Goal: Task Accomplishment & Management: Complete application form

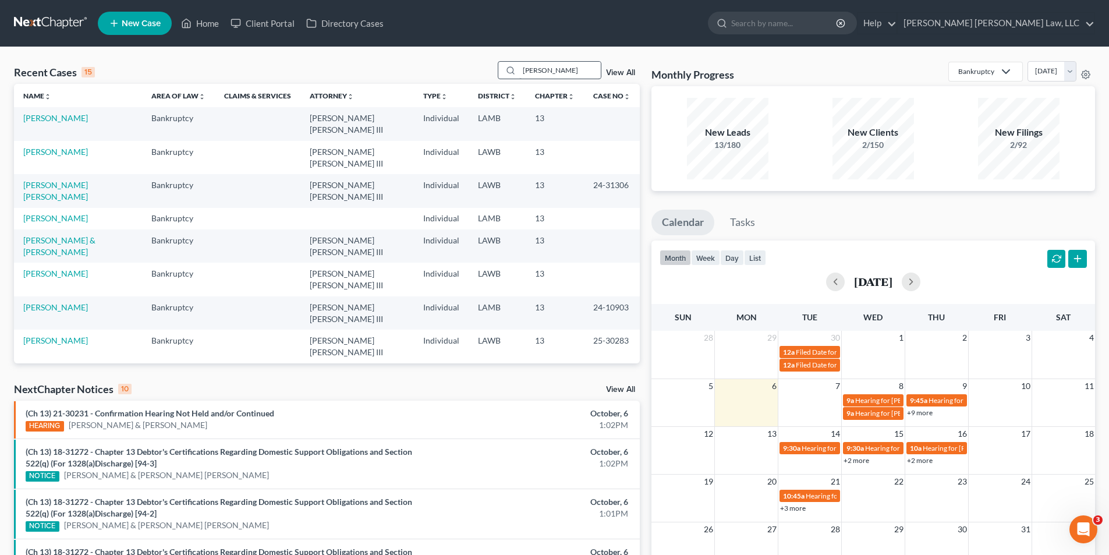
click at [524, 68] on input "jackson" at bounding box center [559, 70] width 81 height 17
drag, startPoint x: 578, startPoint y: 68, endPoint x: 461, endPoint y: 67, distance: 117.0
click at [462, 67] on div "Recent Cases 15 jackson View All" at bounding box center [327, 72] width 626 height 23
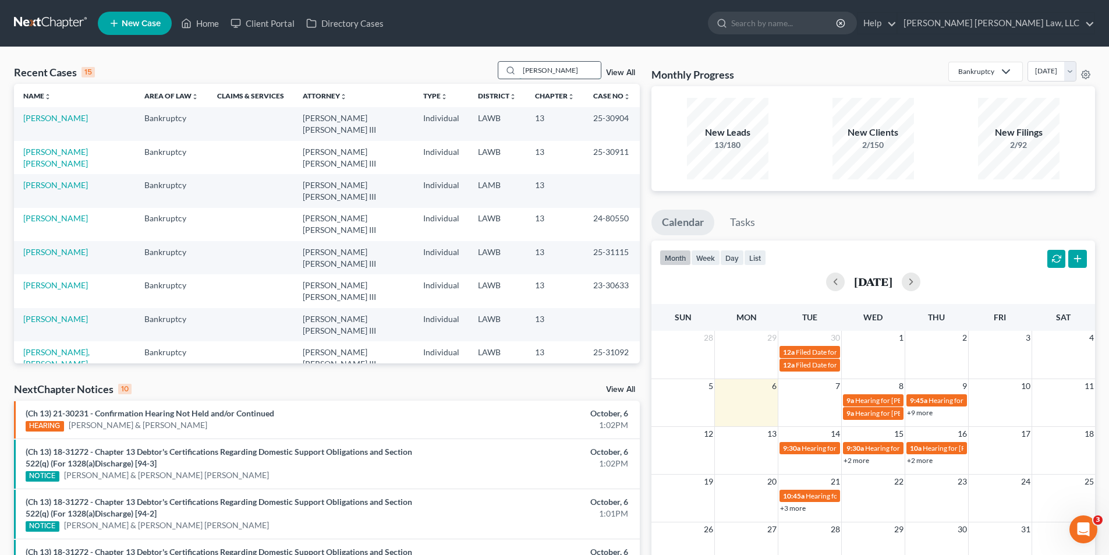
click at [549, 70] on input "williams" at bounding box center [559, 70] width 81 height 17
click at [569, 68] on input "williams" at bounding box center [559, 70] width 81 height 17
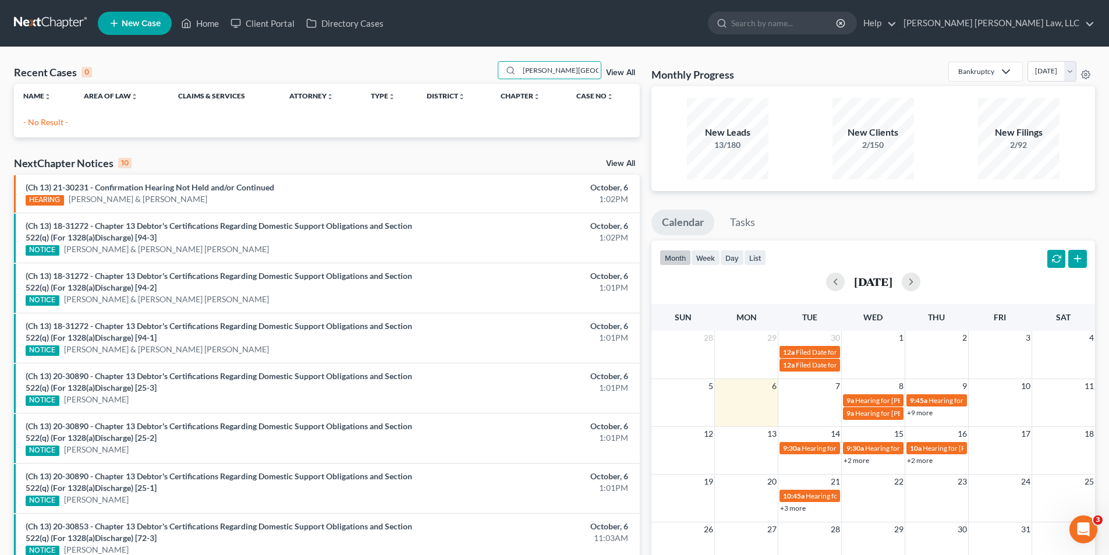
drag, startPoint x: 573, startPoint y: 69, endPoint x: 420, endPoint y: 102, distance: 156.6
click at [421, 102] on div "Recent Cases 0 williams, devin View All Name unfold_more expand_more expand_les…" at bounding box center [327, 99] width 626 height 76
type input "williams"
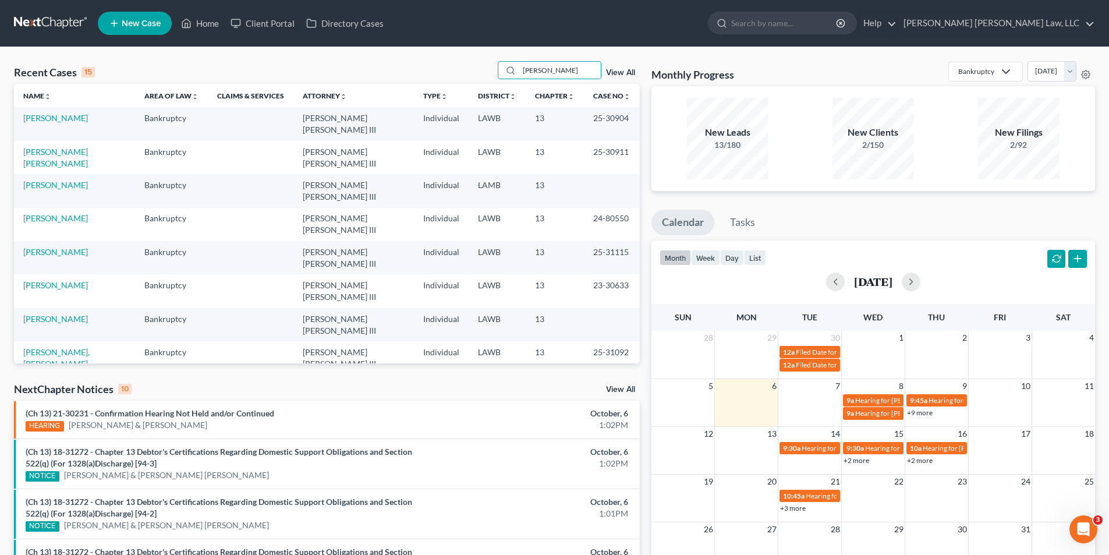
click at [137, 22] on span "New Case" at bounding box center [141, 23] width 39 height 9
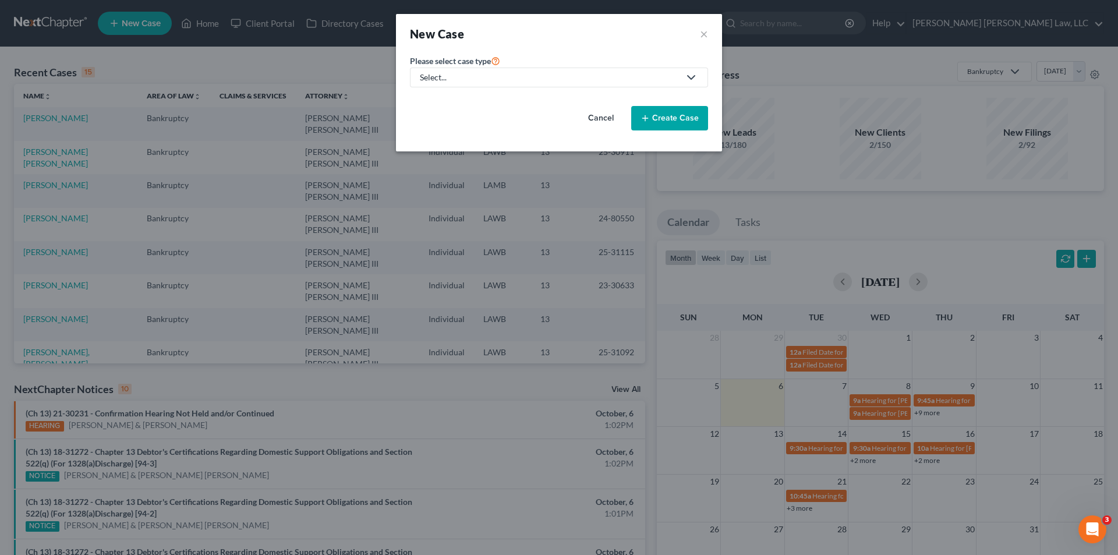
click at [428, 77] on div "Select..." at bounding box center [550, 78] width 260 height 12
click at [426, 100] on div "Bankruptcy" at bounding box center [473, 101] width 104 height 12
select select "36"
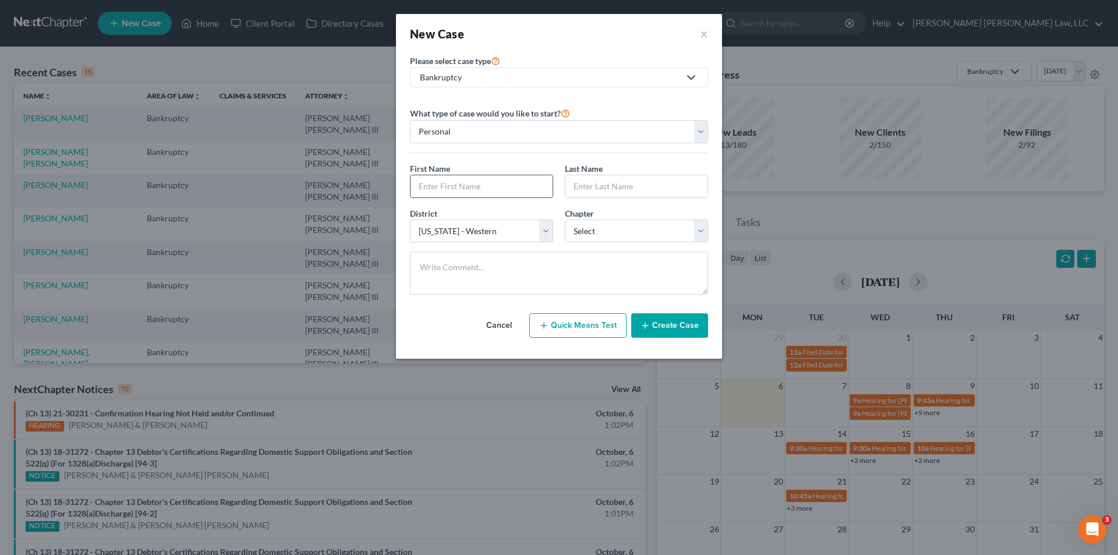
click at [442, 192] on input "text" at bounding box center [481, 186] width 142 height 22
type input "Devin"
type input "Williams"
click at [579, 232] on select "Select 7 11 12 13" at bounding box center [636, 230] width 143 height 23
select select "3"
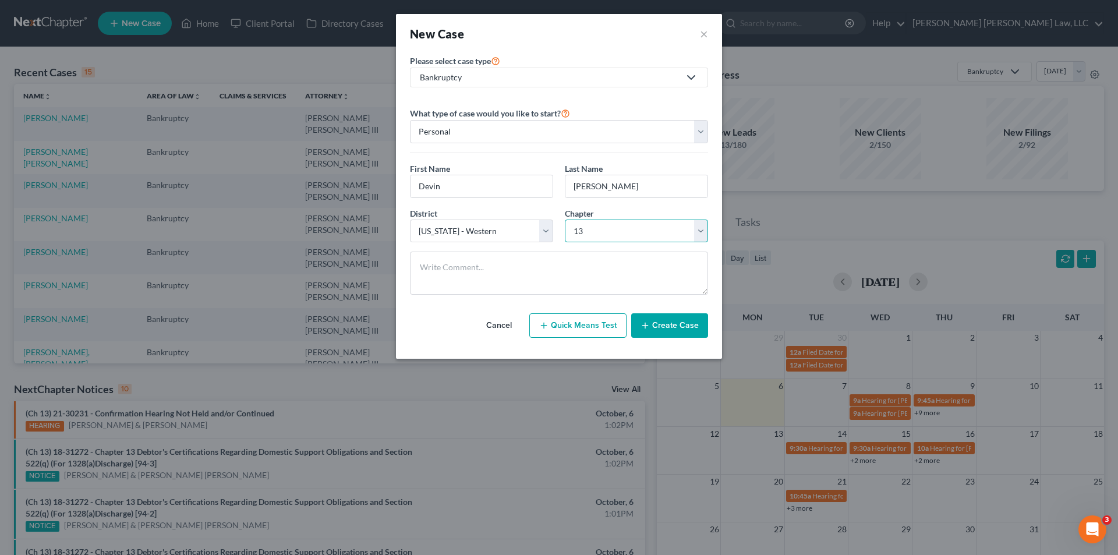
click at [565, 219] on select "Select 7 11 12 13" at bounding box center [636, 230] width 143 height 23
click at [663, 321] on button "Create Case" at bounding box center [669, 325] width 77 height 24
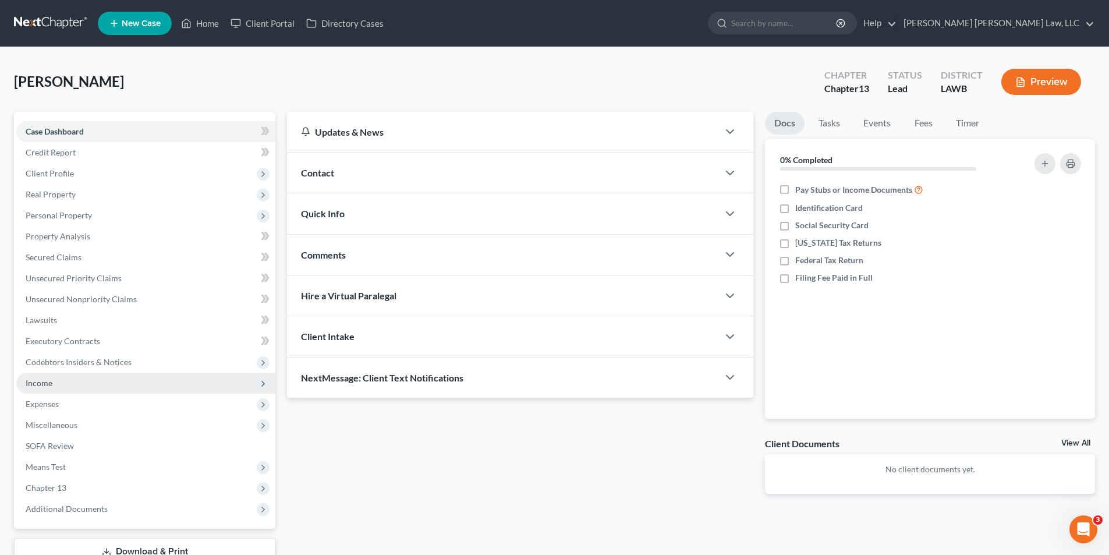
click at [49, 381] on span "Income" at bounding box center [39, 383] width 27 height 10
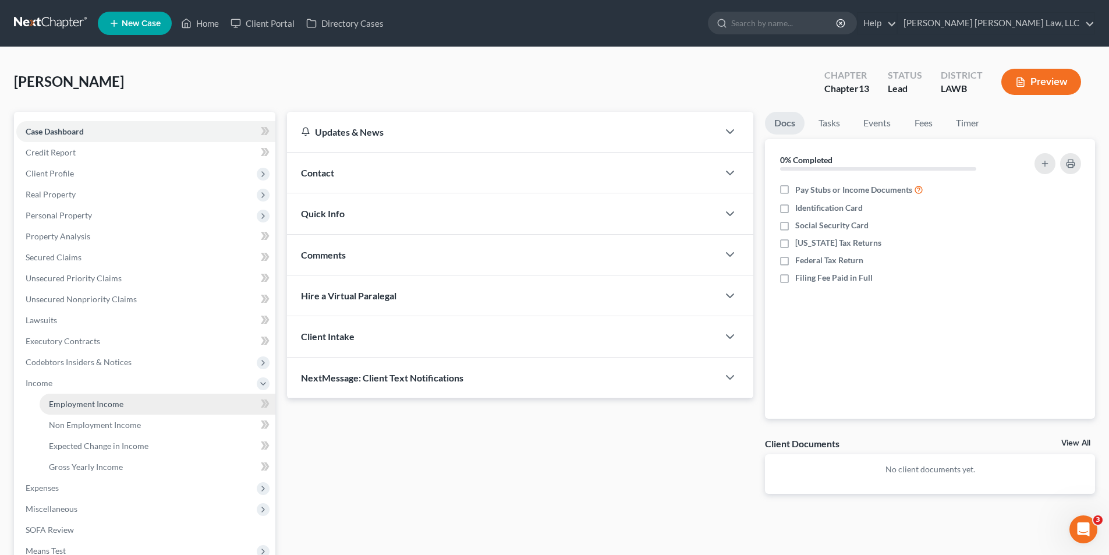
click at [81, 400] on span "Employment Income" at bounding box center [86, 404] width 75 height 10
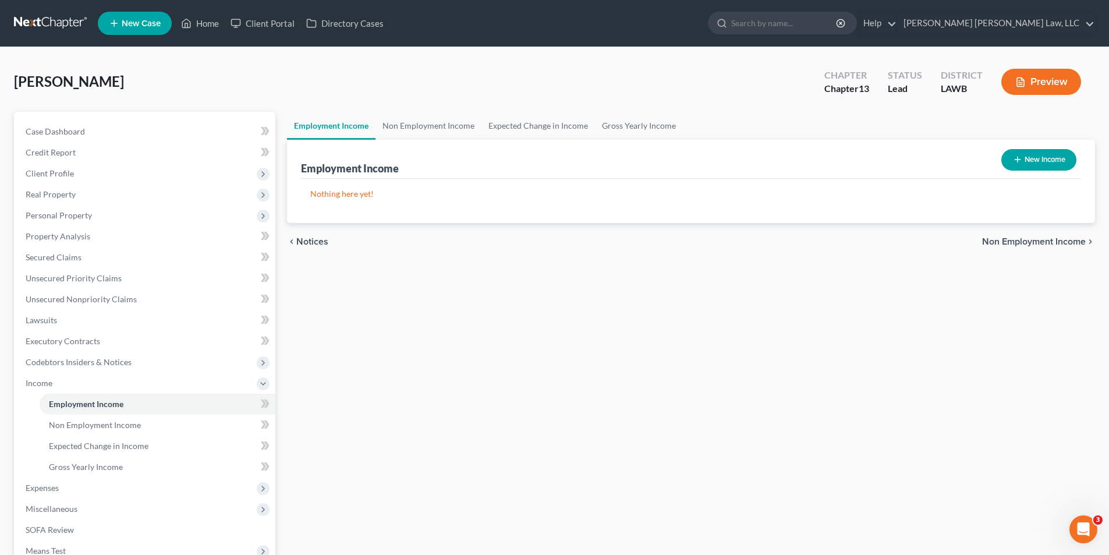
click at [1026, 159] on button "New Income" at bounding box center [1038, 160] width 75 height 22
select select "0"
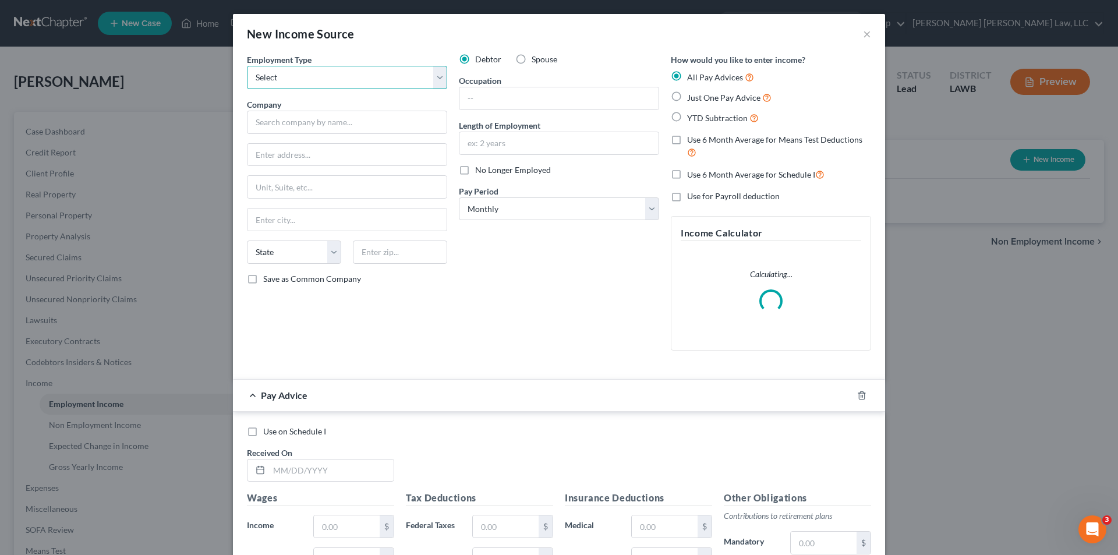
click at [260, 77] on select "Select Full or Part Time Employment Self Employment" at bounding box center [347, 77] width 200 height 23
select select "0"
click at [247, 66] on select "Select Full or Part Time Employment Self Employment" at bounding box center [347, 77] width 200 height 23
click at [270, 112] on input "text" at bounding box center [347, 122] width 200 height 23
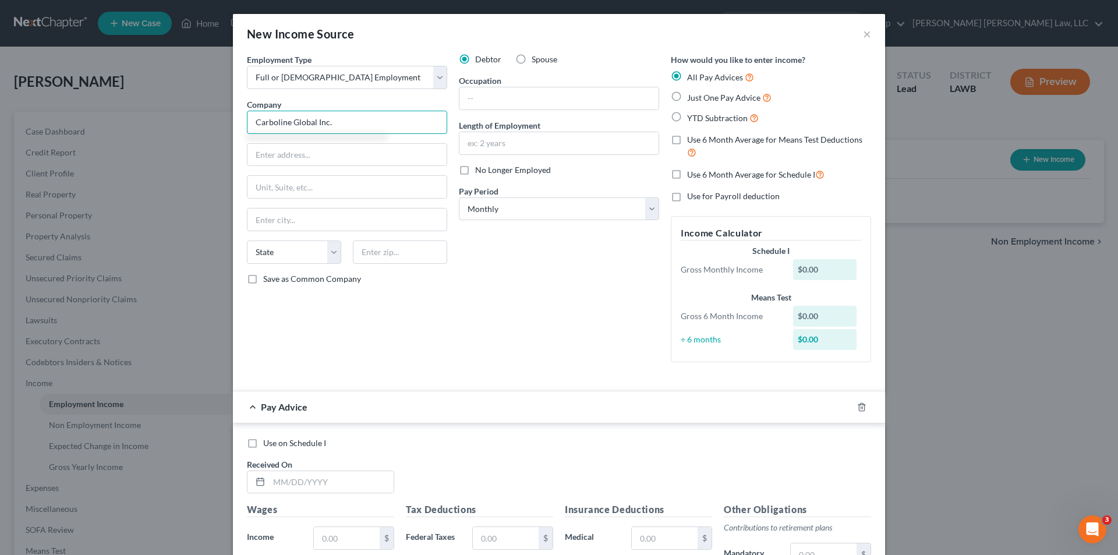
type input "Carboline Global Inc."
type input "2150 Scheuetx Rd."
drag, startPoint x: 394, startPoint y: 249, endPoint x: 279, endPoint y: 272, distance: 116.3
click at [279, 272] on div "State AL AK AR AZ CA CO CT DE DC FL GA GU HI ID IL IN IA KS KY LA ME MD MA MI M…" at bounding box center [347, 256] width 212 height 33
type input "63146"
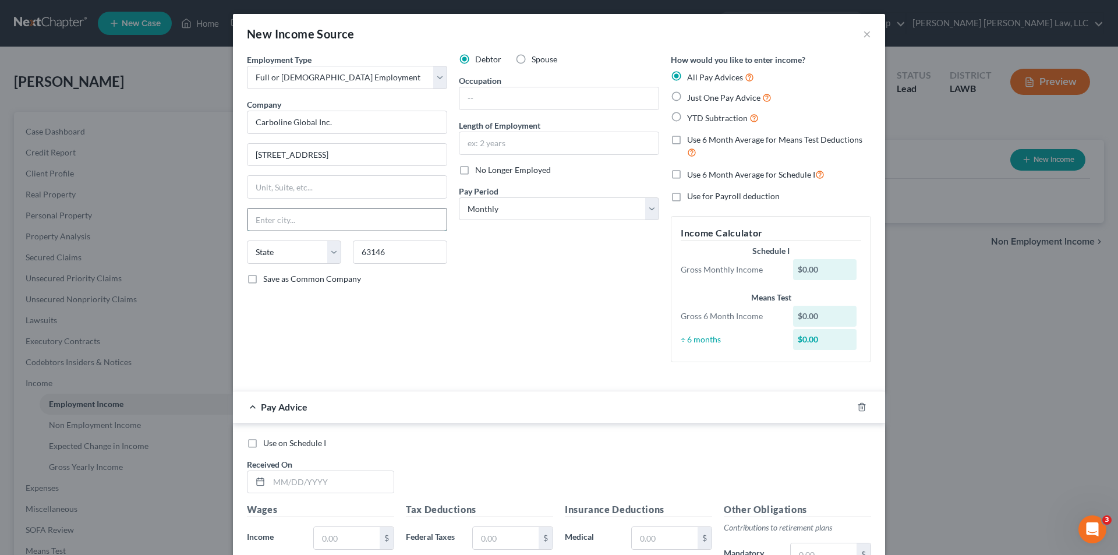
click at [286, 226] on input "text" at bounding box center [346, 219] width 199 height 22
type input "Saint Louis"
select select "26"
click at [505, 91] on input "text" at bounding box center [558, 98] width 199 height 22
type input "Operator"
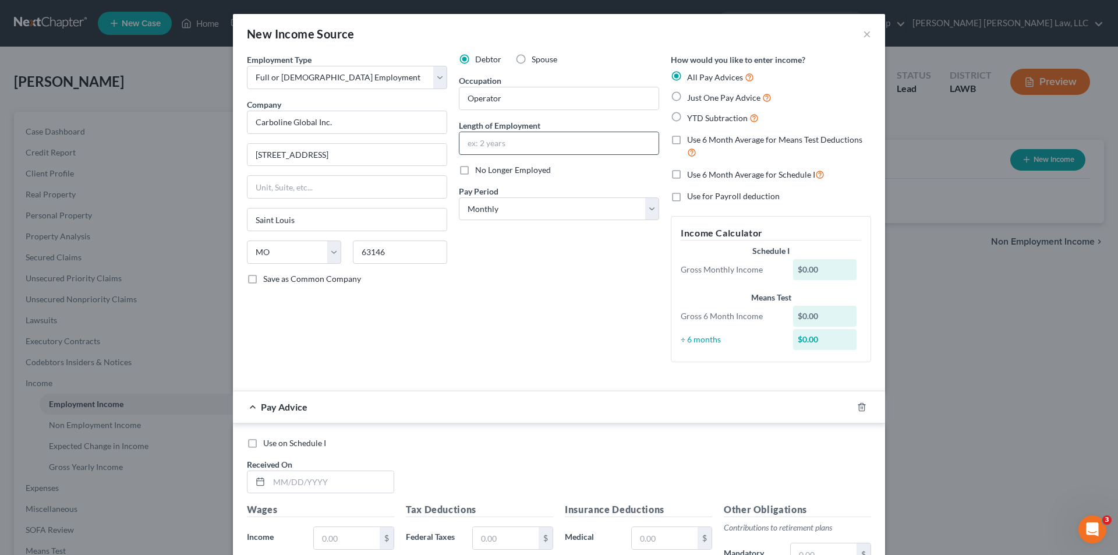
click at [481, 140] on input "text" at bounding box center [558, 143] width 199 height 22
type input "1 month"
click at [465, 217] on select "Select Monthly Twice Monthly Every Other Week Weekly" at bounding box center [559, 208] width 200 height 23
select select "3"
click at [459, 197] on select "Select Monthly Twice Monthly Every Other Week Weekly" at bounding box center [559, 208] width 200 height 23
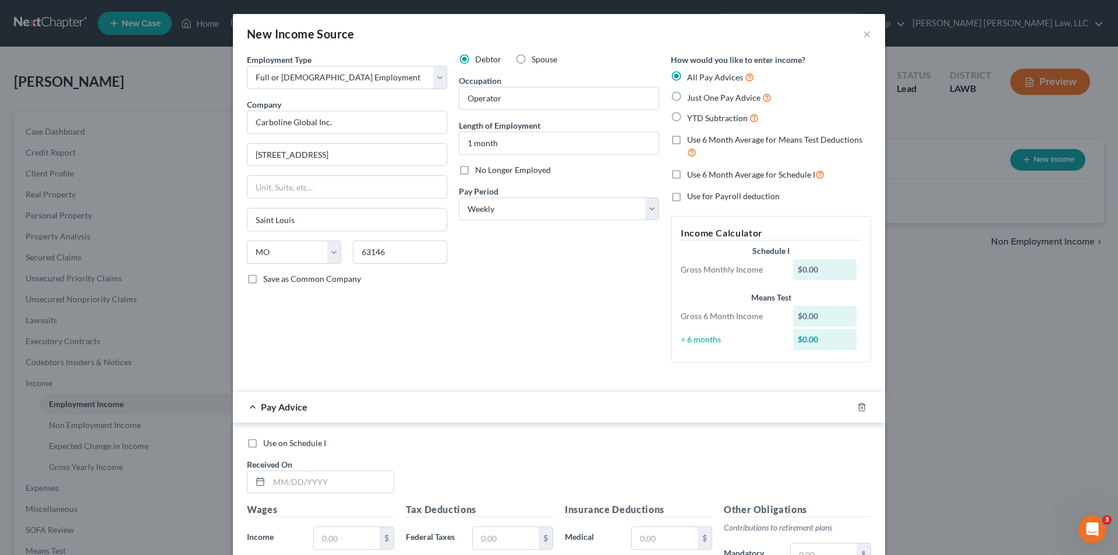
click at [687, 95] on label "Just One Pay Advice" at bounding box center [729, 97] width 84 height 13
click at [692, 95] on input "Just One Pay Advice" at bounding box center [696, 95] width 8 height 8
radio input "true"
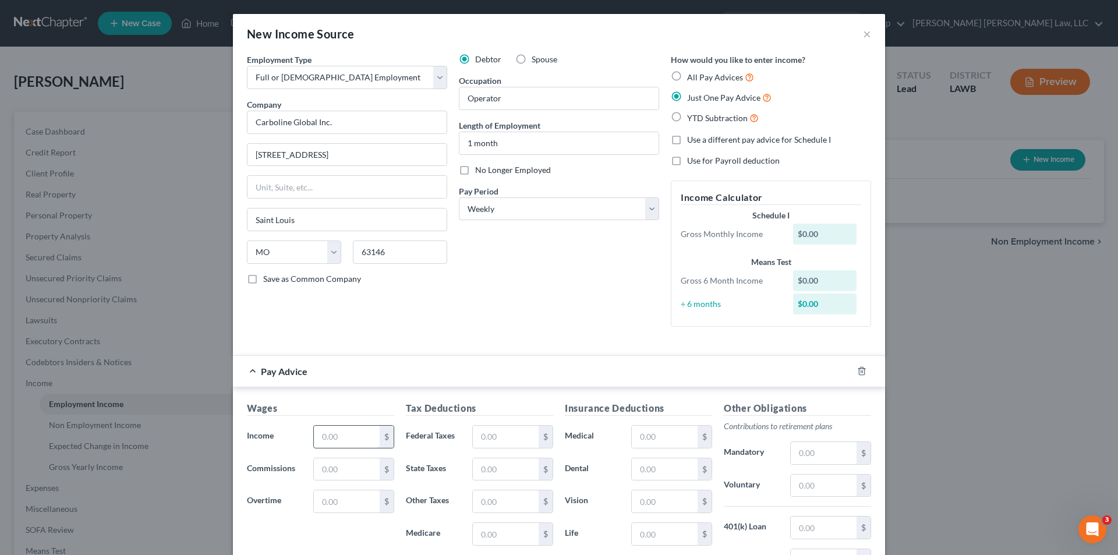
click at [343, 440] on input "text" at bounding box center [347, 437] width 66 height 22
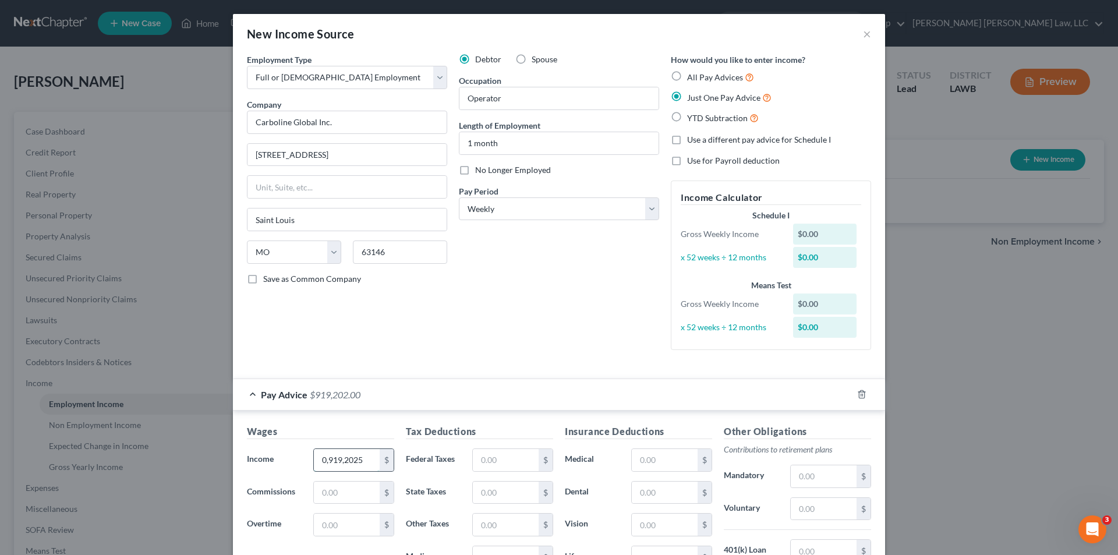
type input "09,192,025"
drag, startPoint x: 361, startPoint y: 463, endPoint x: 227, endPoint y: 465, distance: 134.5
click at [227, 465] on div "New Income Source × Employment Type * Select Full or Part Time Employment Self …" at bounding box center [559, 277] width 1118 height 555
click at [687, 79] on label "All Pay Advices" at bounding box center [720, 76] width 67 height 13
click at [692, 78] on input "All Pay Advices" at bounding box center [696, 74] width 8 height 8
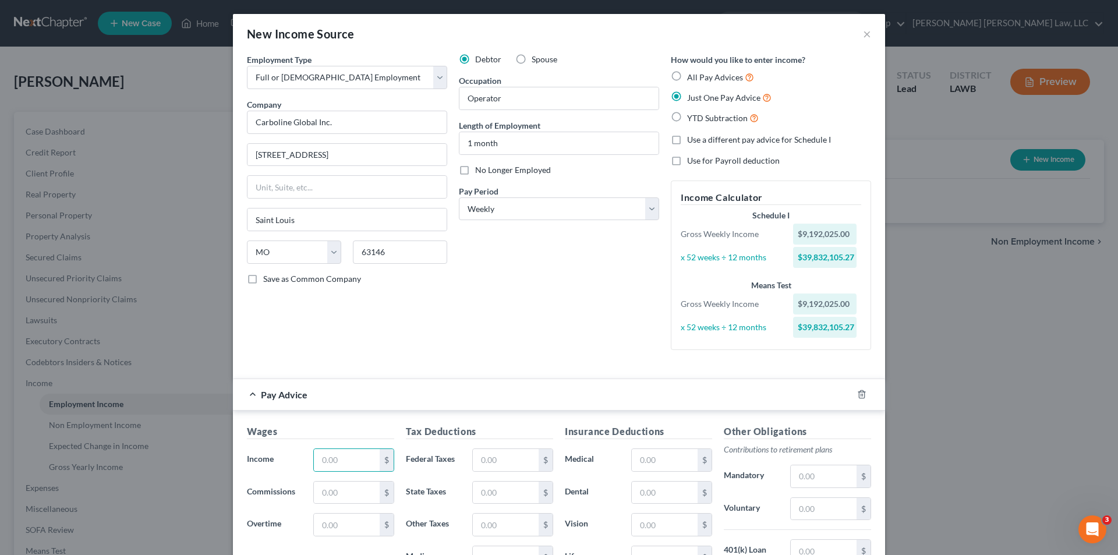
radio input "true"
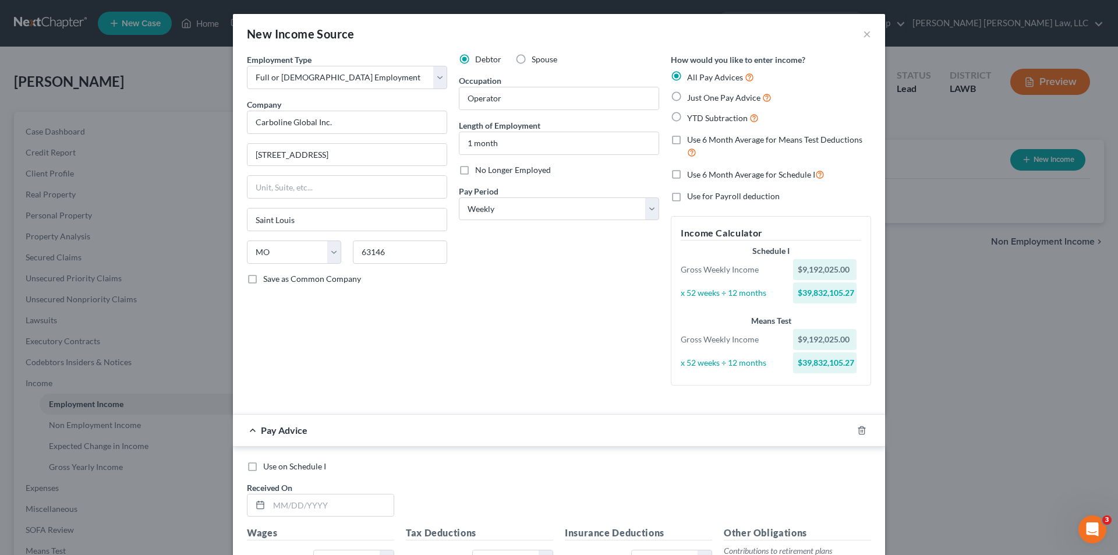
click at [687, 175] on label "Use 6 Month Average for Schedule I" at bounding box center [755, 174] width 137 height 13
click at [692, 175] on input "Use 6 Month Average for Schedule I" at bounding box center [696, 172] width 8 height 8
checkbox input "true"
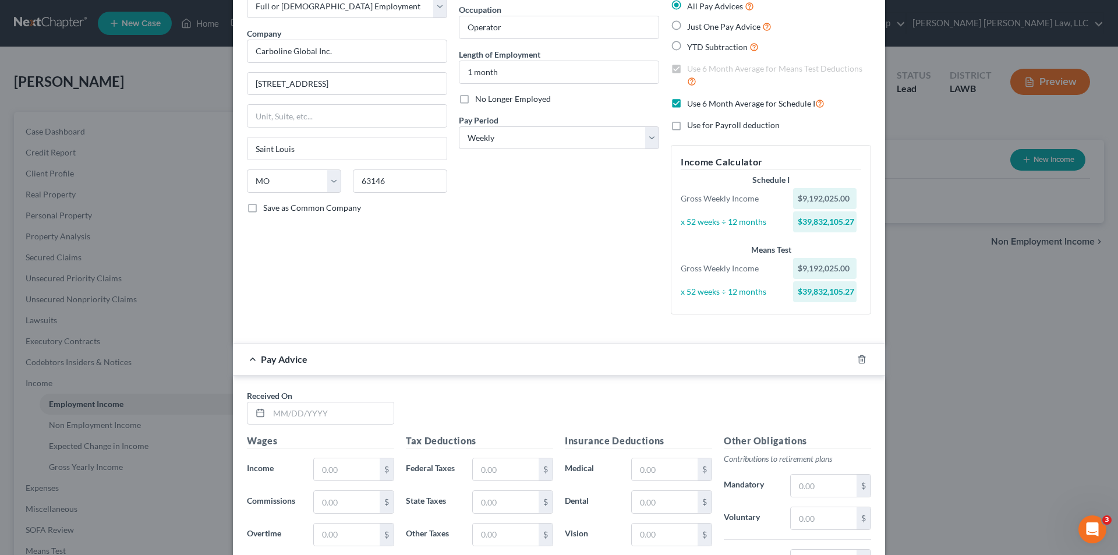
scroll to position [233, 0]
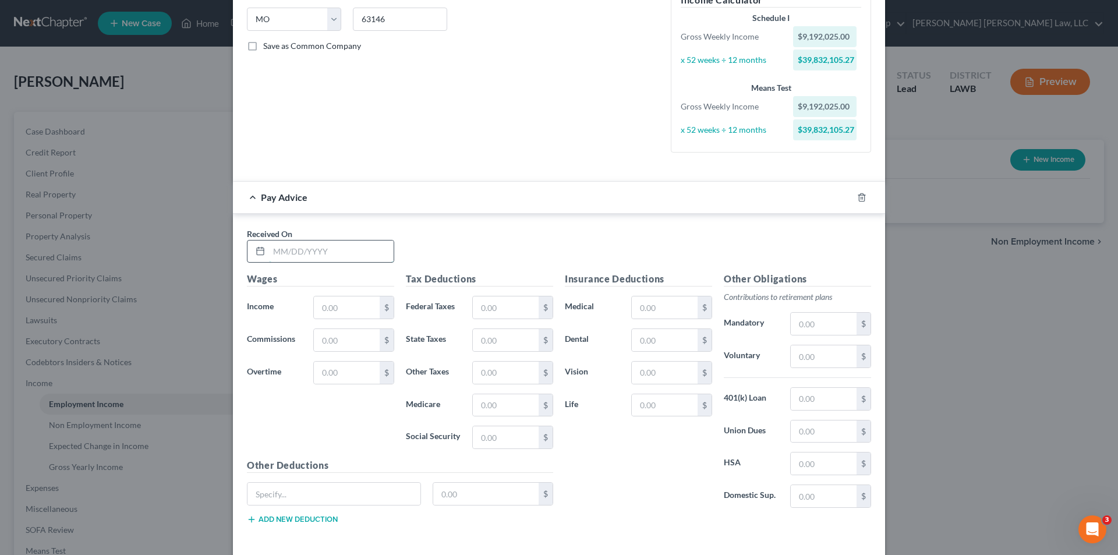
click at [309, 260] on input "text" at bounding box center [331, 251] width 125 height 22
type input "09/19/2025"
click at [331, 315] on input "text" at bounding box center [347, 307] width 66 height 22
type input "1,046.40"
click at [499, 407] on input "text" at bounding box center [506, 405] width 66 height 22
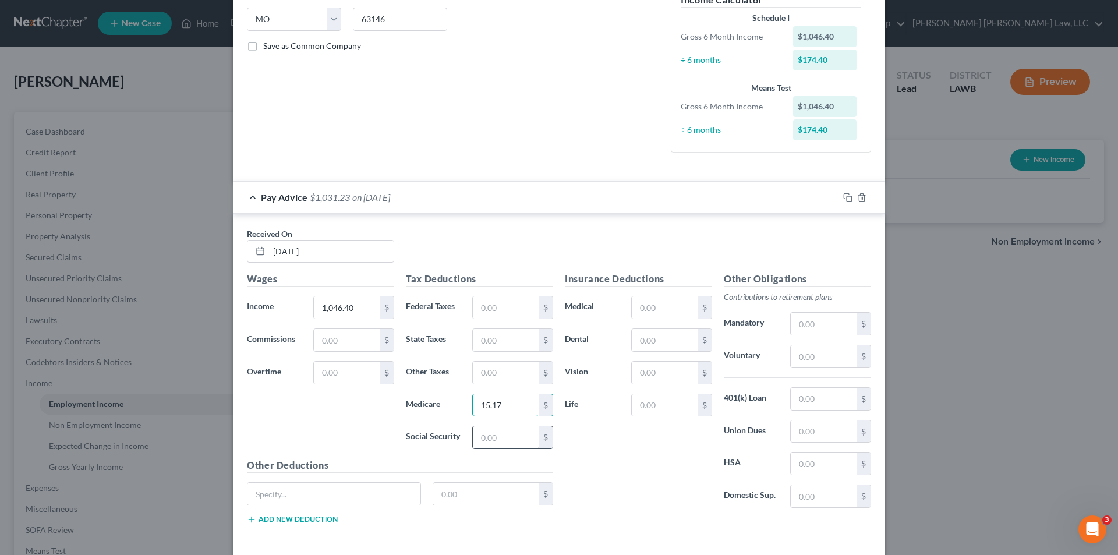
type input "15.17"
click at [492, 437] on input "text" at bounding box center [506, 437] width 66 height 22
type input "64.88"
click at [494, 339] on input "text" at bounding box center [506, 340] width 66 height 22
type input "31.10"
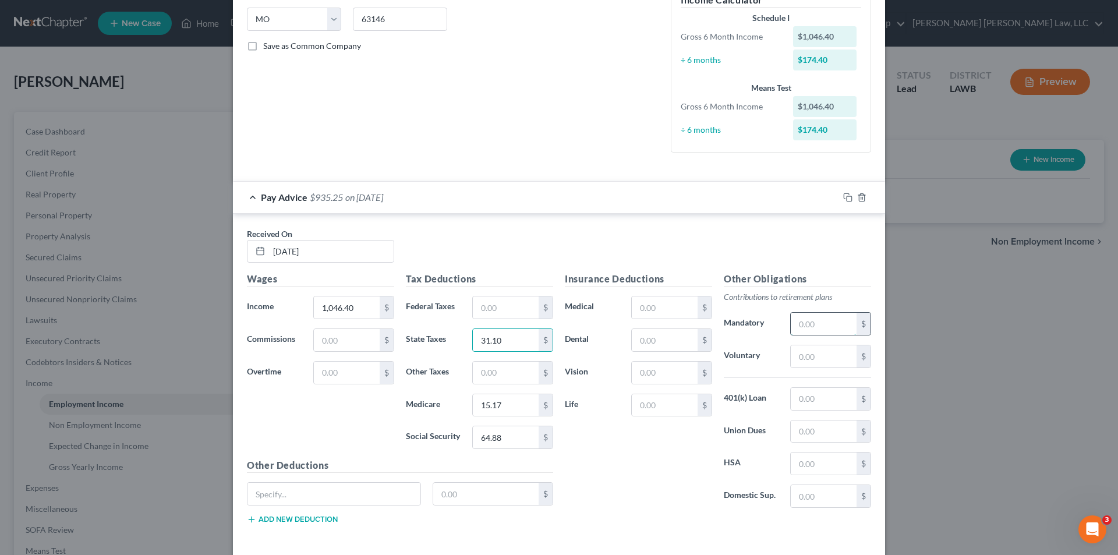
click at [820, 321] on input "text" at bounding box center [823, 324] width 66 height 22
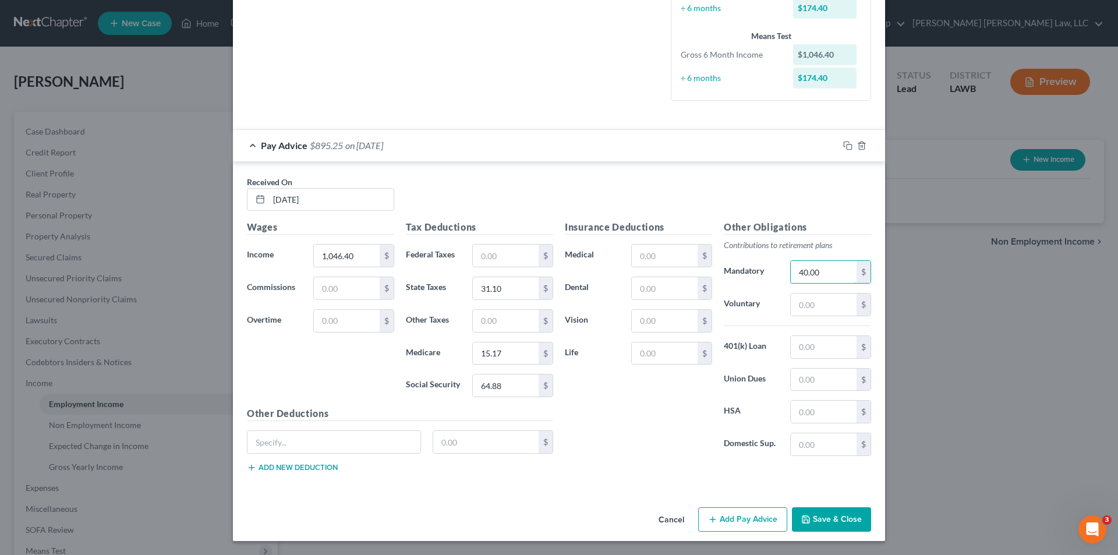
type input "40.00"
click at [826, 526] on button "Save & Close" at bounding box center [831, 519] width 79 height 24
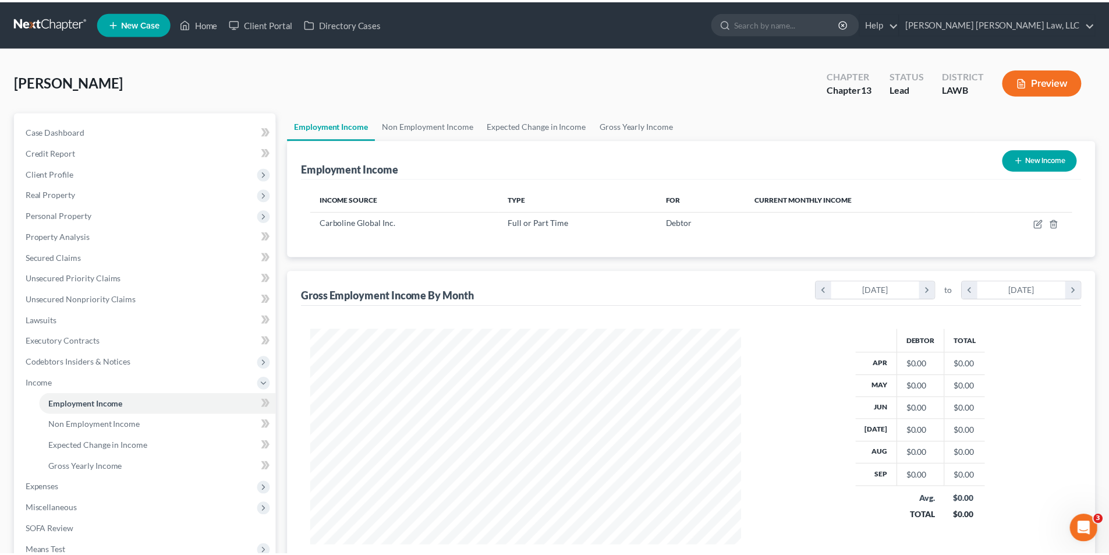
scroll to position [217, 458]
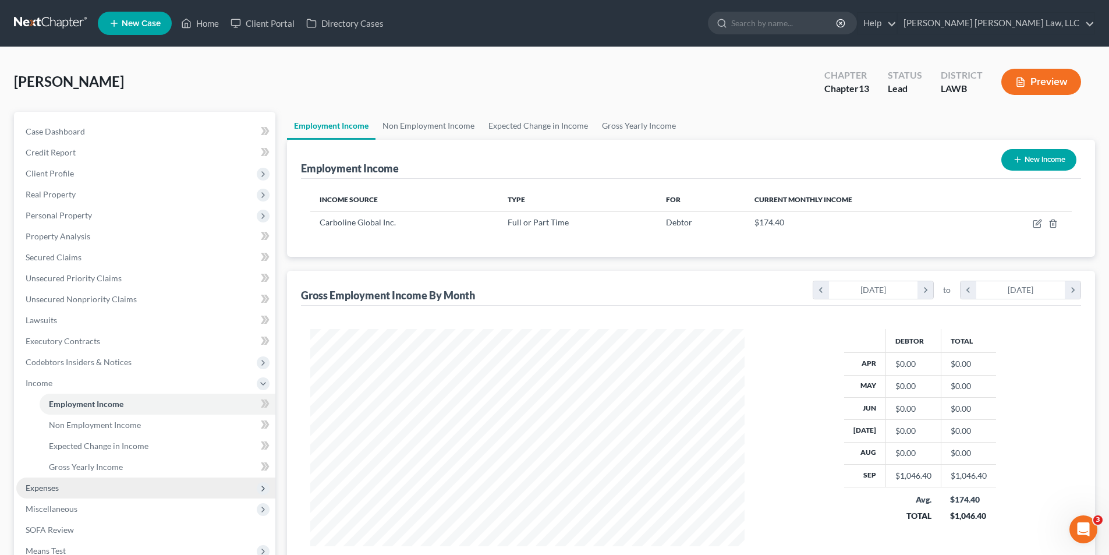
click at [47, 489] on span "Expenses" at bounding box center [42, 488] width 33 height 10
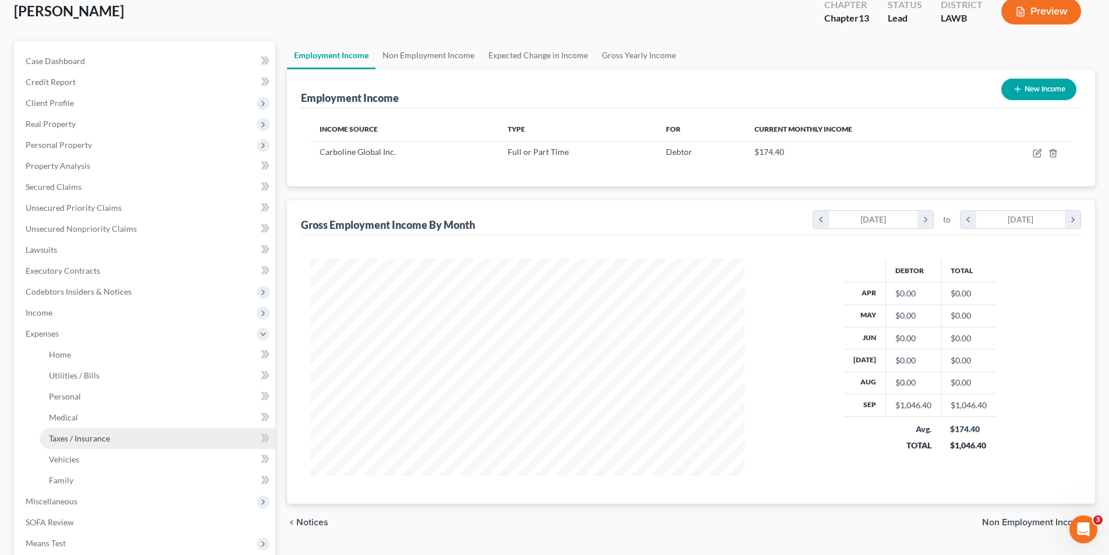
scroll to position [175, 0]
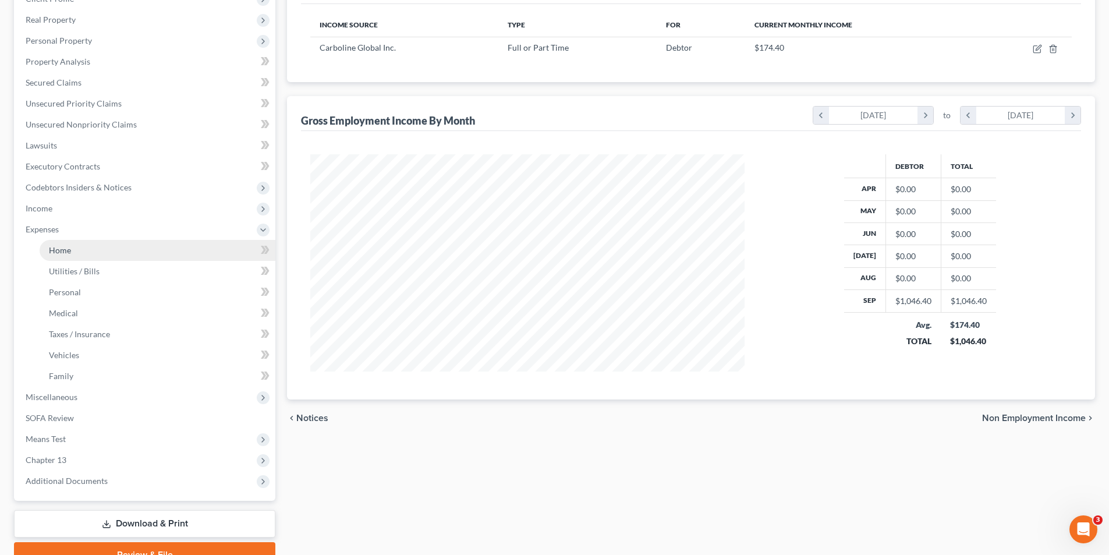
click at [76, 244] on link "Home" at bounding box center [158, 250] width 236 height 21
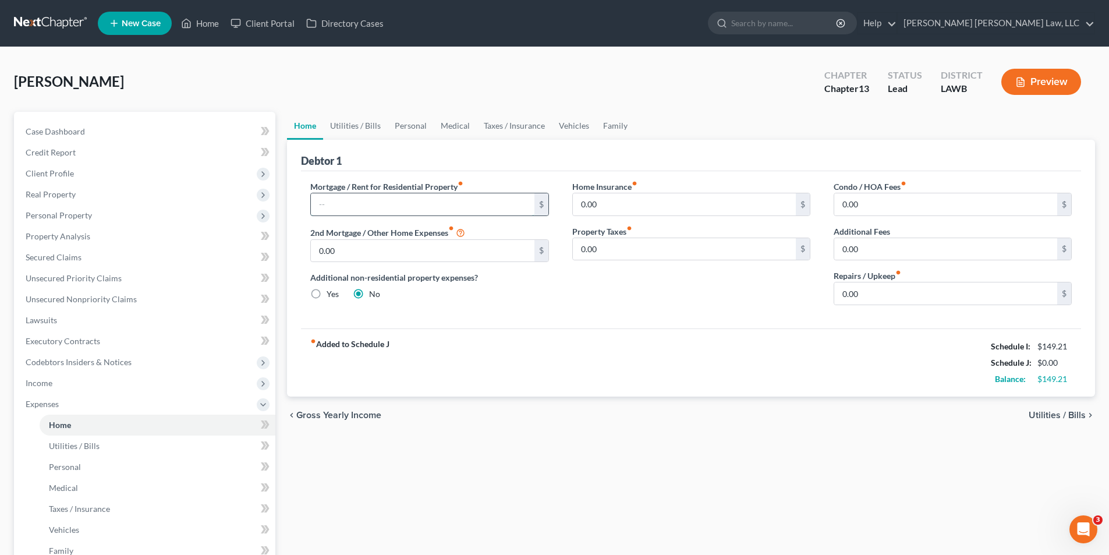
click at [357, 198] on input "text" at bounding box center [422, 204] width 223 height 22
type input "2,611.70"
click at [354, 107] on div "Williams, Devin Upgraded Chapter Chapter 13 Status Lead District LAWB Preview" at bounding box center [554, 86] width 1081 height 51
click at [363, 122] on link "Utilities / Bills" at bounding box center [355, 126] width 65 height 28
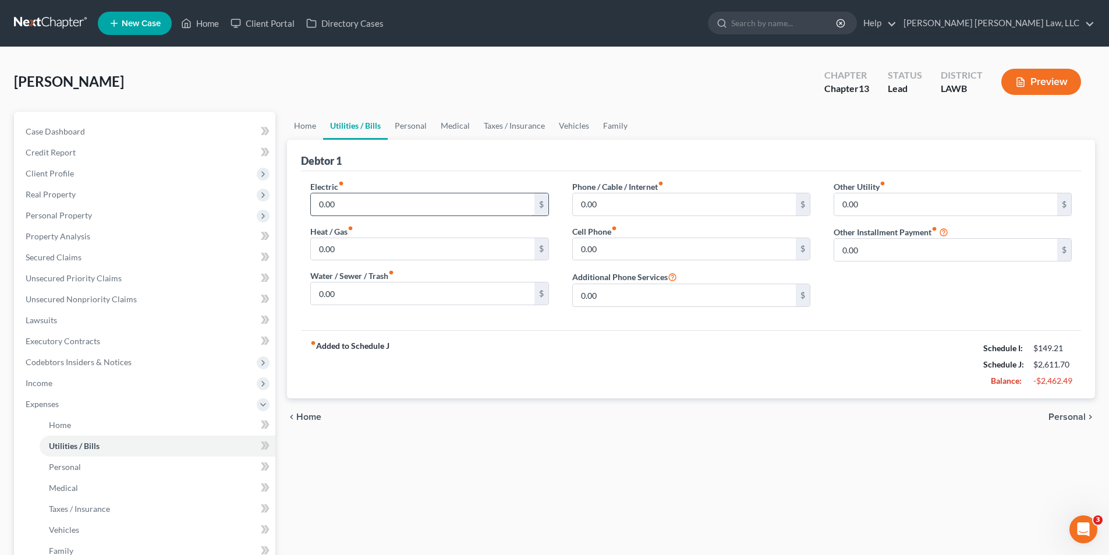
click at [357, 203] on input "0.00" at bounding box center [422, 204] width 223 height 22
type input "360.00"
type input "67.00"
type input "70.00"
type input "50.00"
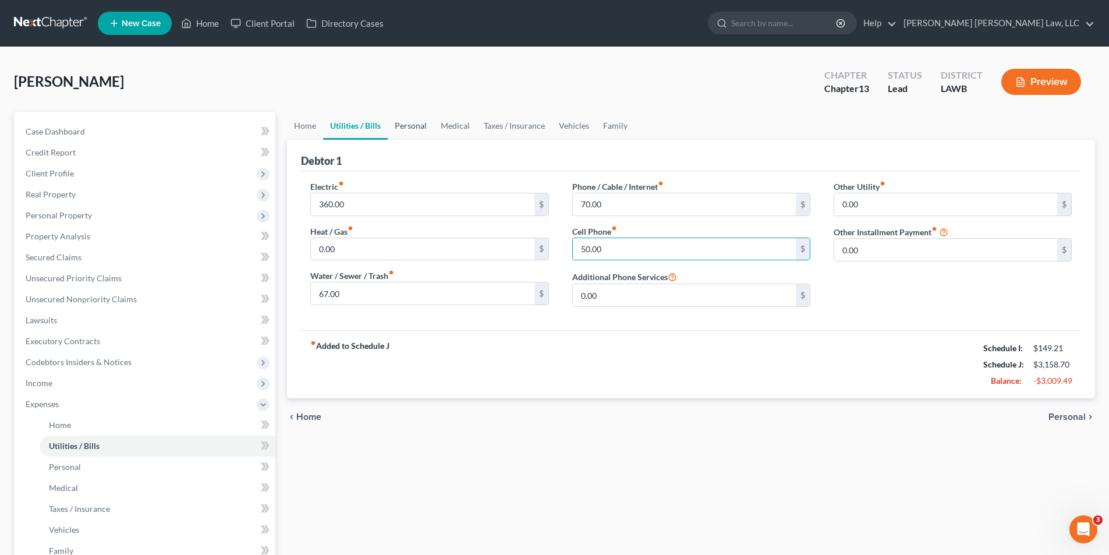
click at [403, 132] on link "Personal" at bounding box center [411, 126] width 46 height 28
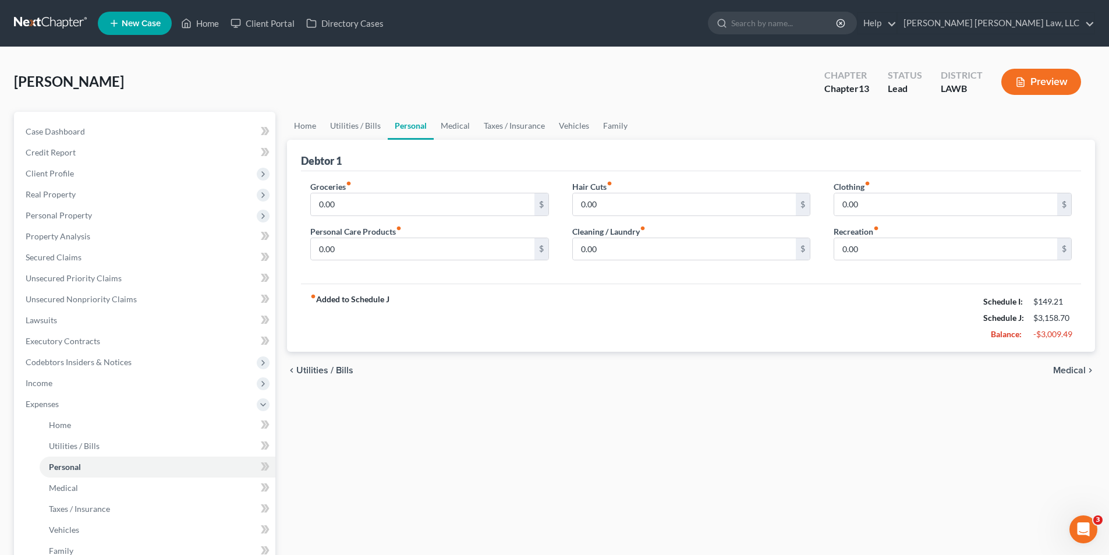
click at [407, 127] on link "Personal" at bounding box center [411, 126] width 46 height 28
click at [373, 201] on input "0.00" at bounding box center [422, 204] width 223 height 22
type input "150.00"
type input "20.00"
type input "10.00"
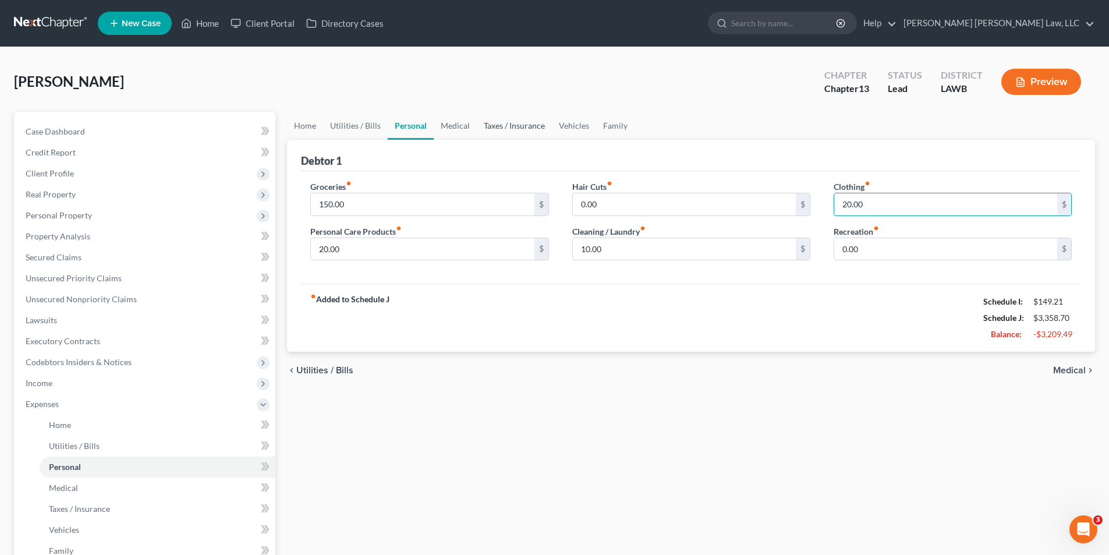
type input "20.00"
click at [513, 129] on link "Taxes / Insurance" at bounding box center [514, 126] width 75 height 28
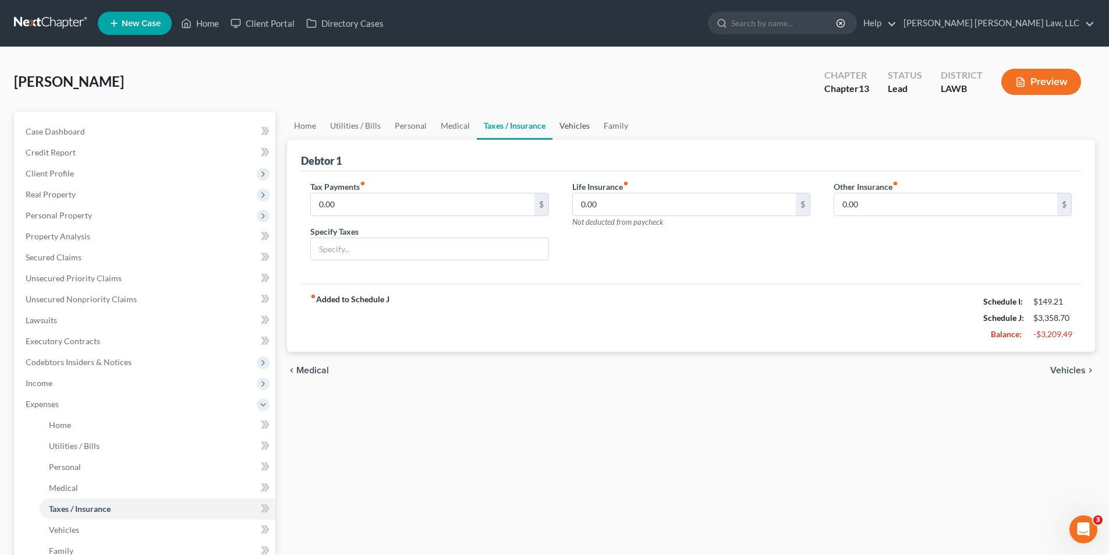
click at [580, 123] on link "Vehicles" at bounding box center [574, 126] width 44 height 28
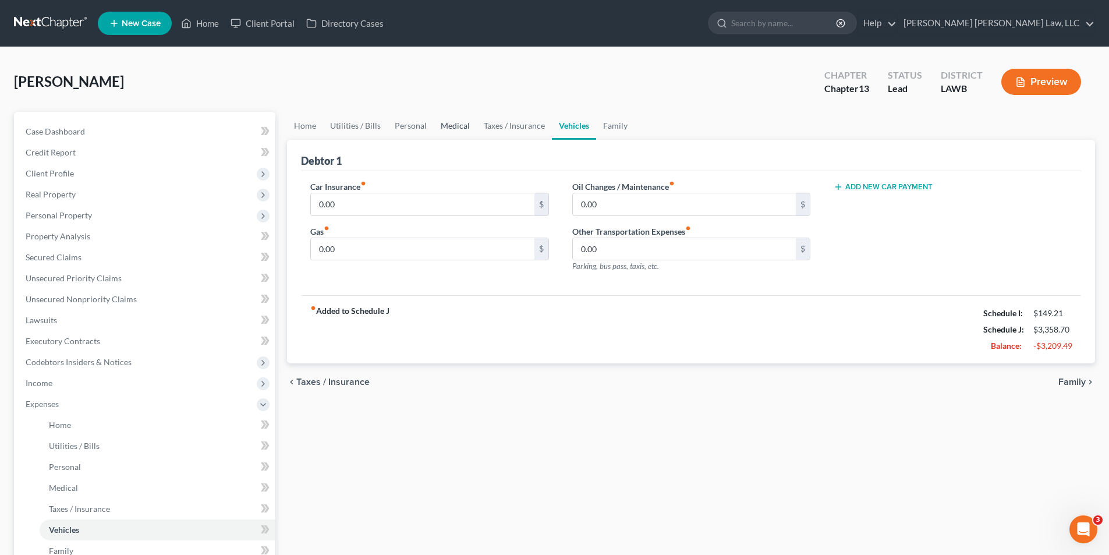
click at [447, 126] on link "Medical" at bounding box center [455, 126] width 43 height 28
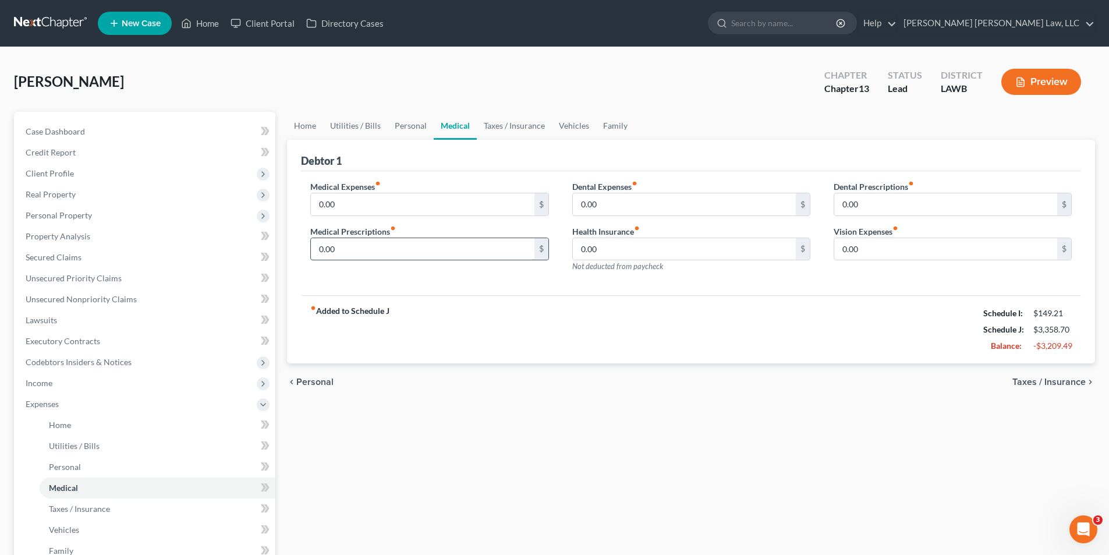
click at [345, 253] on input "0.00" at bounding box center [422, 249] width 223 height 22
type input "500.00"
click at [565, 124] on link "Vehicles" at bounding box center [574, 126] width 44 height 28
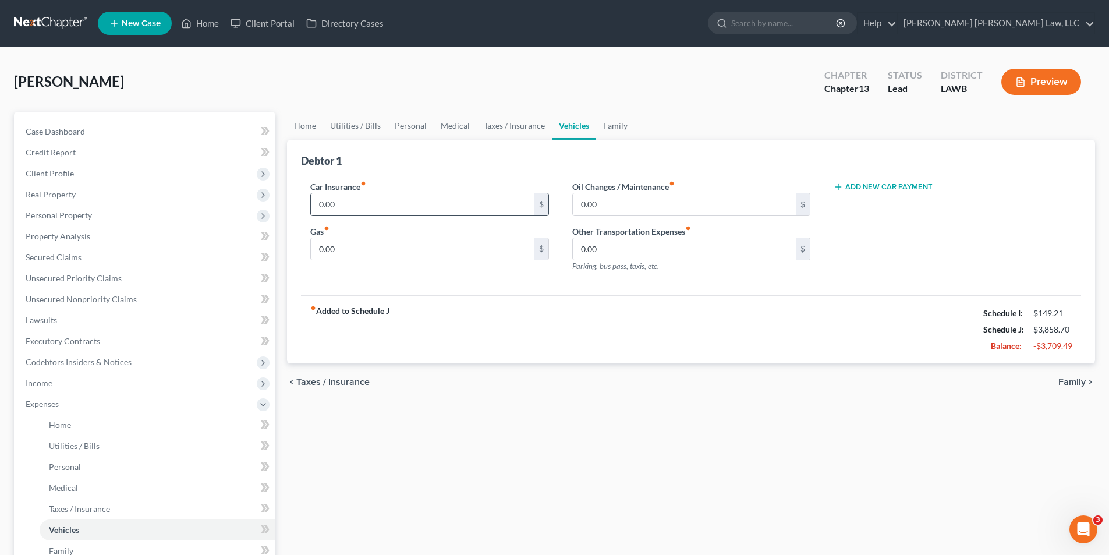
click at [389, 200] on input "0.00" at bounding box center [422, 204] width 223 height 22
type input "330.00"
type input "60.00"
type input "63.00"
click at [882, 189] on button "Add New Car Payment" at bounding box center [883, 186] width 99 height 9
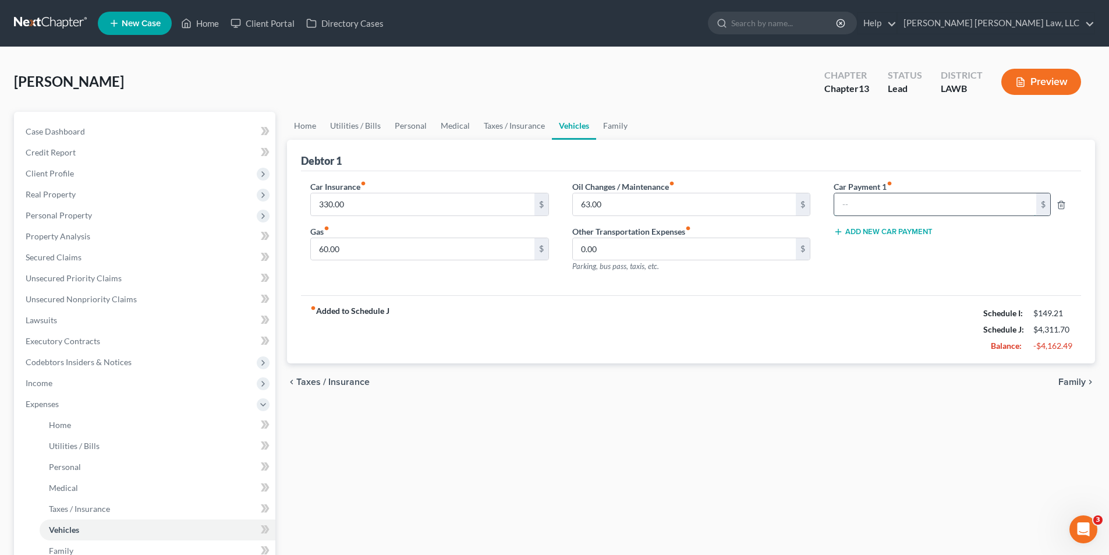
click at [868, 211] on input "text" at bounding box center [935, 204] width 202 height 22
type input "840.00"
click at [84, 212] on span "Personal Property" at bounding box center [59, 215] width 66 height 10
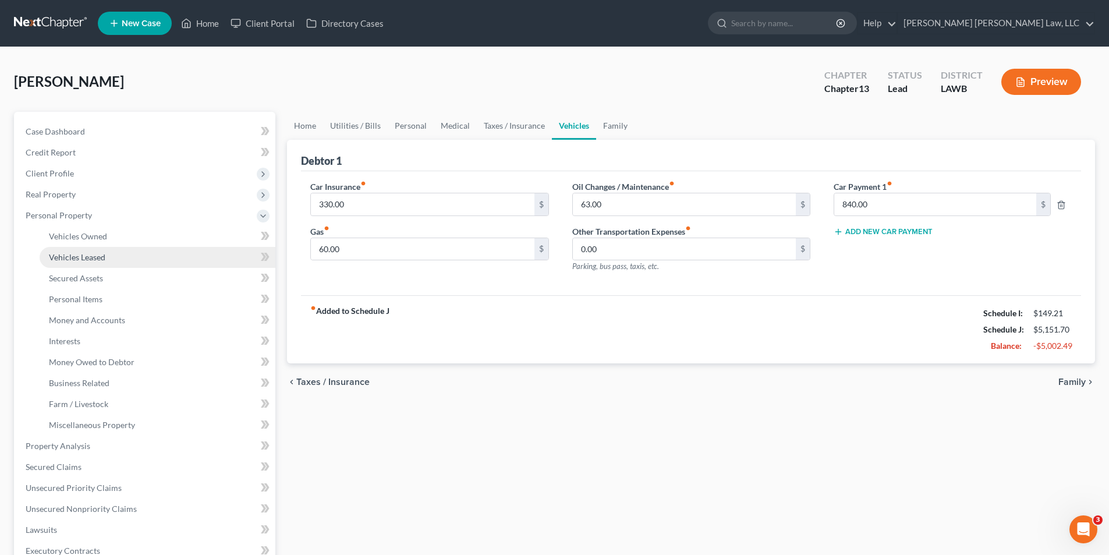
click at [58, 257] on span "Vehicles Leased" at bounding box center [77, 257] width 56 height 10
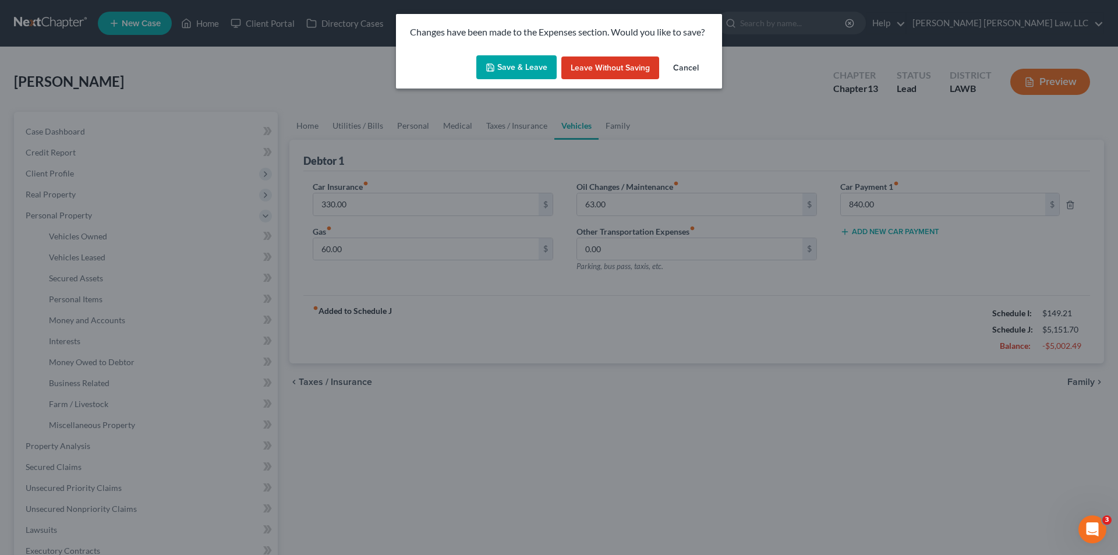
click at [509, 76] on button "Save & Leave" at bounding box center [516, 67] width 80 height 24
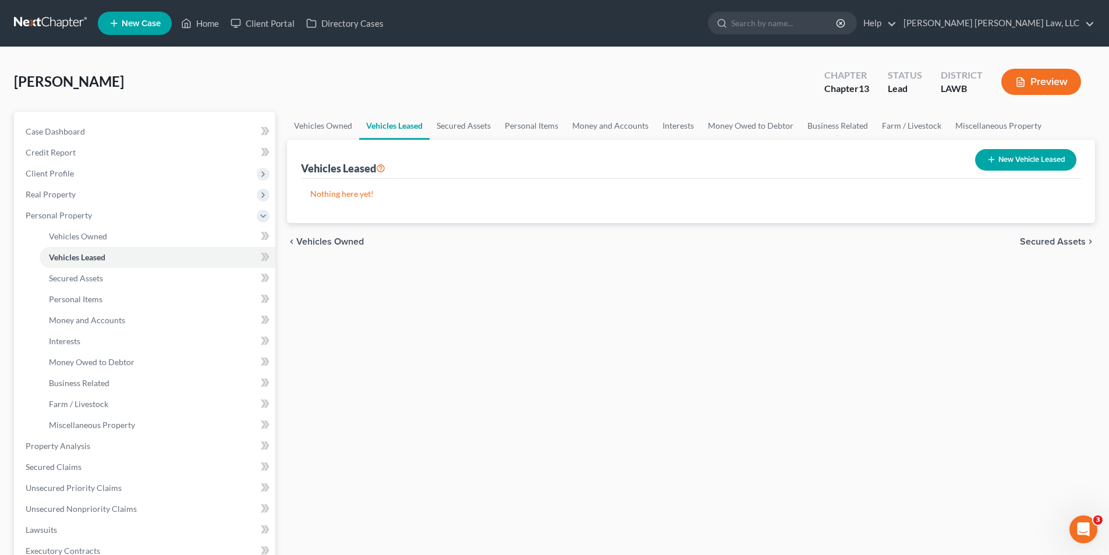
click at [38, 22] on link at bounding box center [51, 23] width 75 height 21
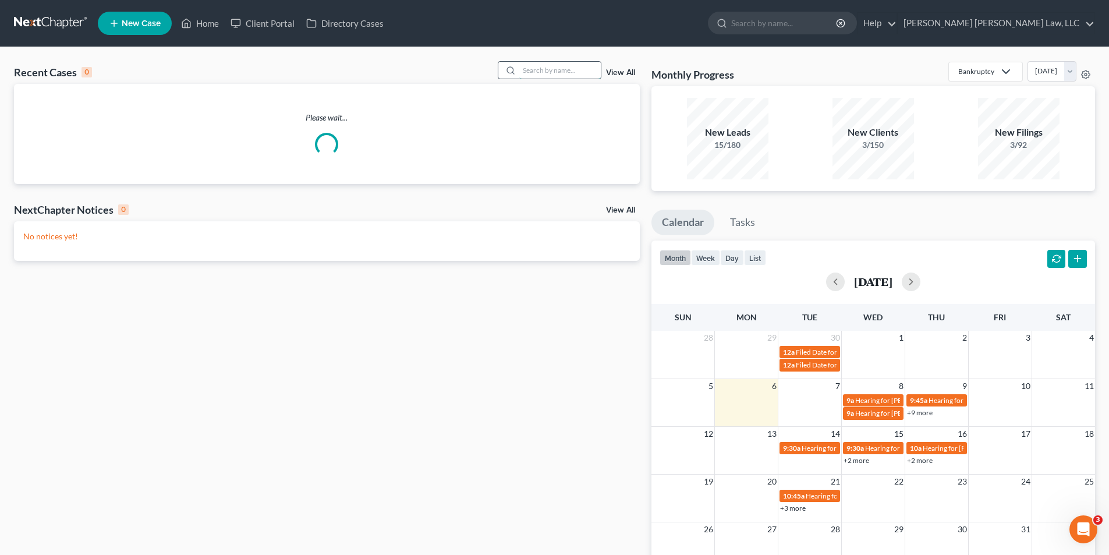
click at [541, 70] on input "search" at bounding box center [559, 70] width 81 height 17
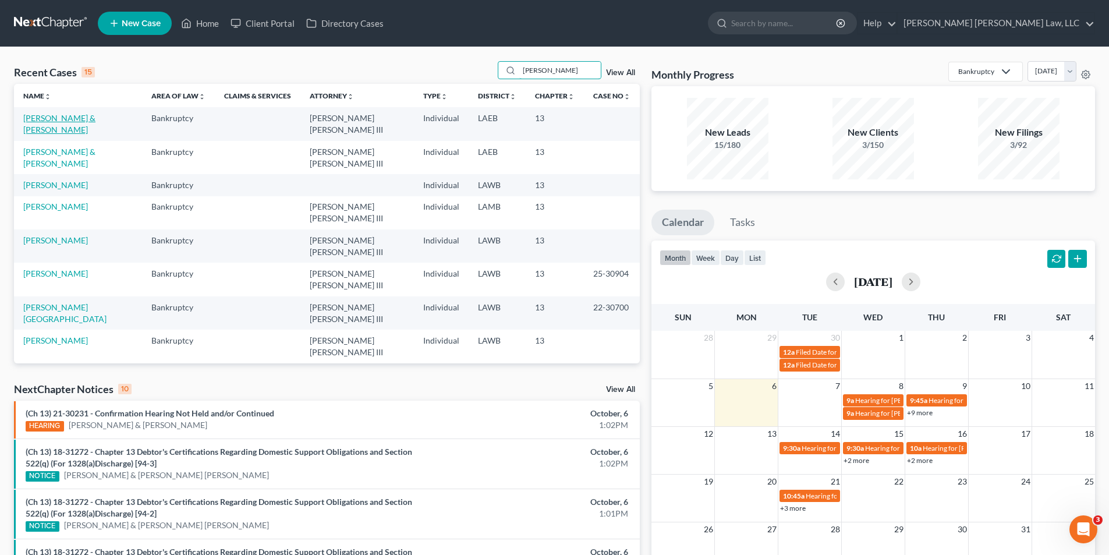
type input "[PERSON_NAME]"
click at [61, 119] on link "[PERSON_NAME] & [PERSON_NAME]" at bounding box center [59, 124] width 72 height 22
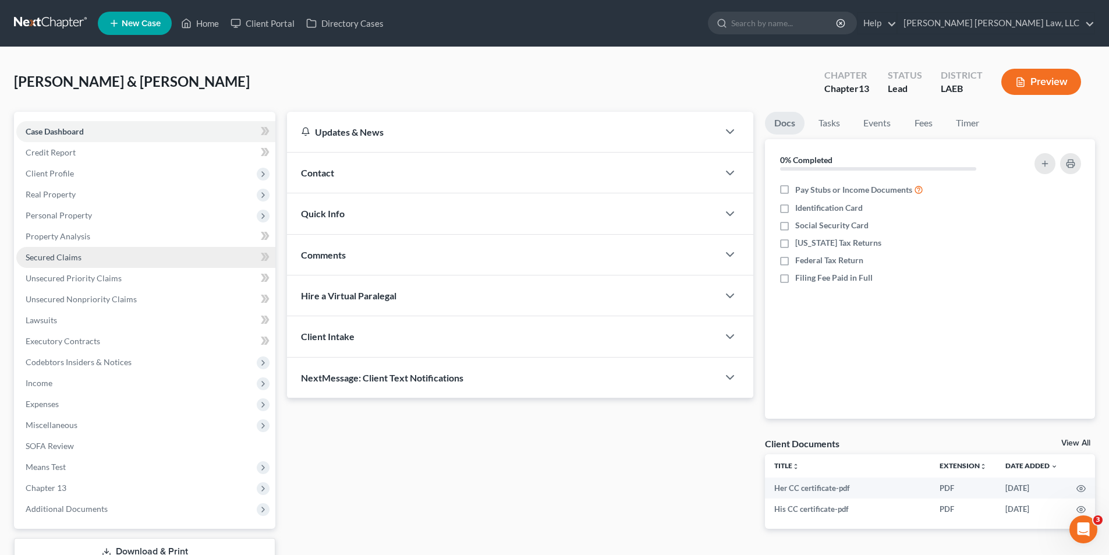
click at [51, 261] on span "Secured Claims" at bounding box center [54, 257] width 56 height 10
